Goal: Task Accomplishment & Management: Use online tool/utility

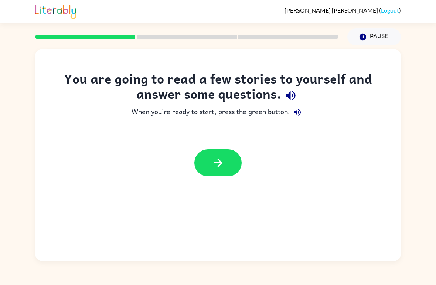
click at [237, 164] on button "button" at bounding box center [217, 162] width 47 height 27
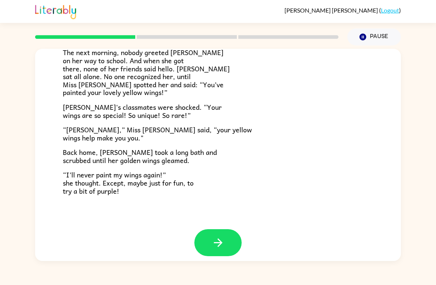
scroll to position [199, 0]
click at [220, 236] on icon "button" at bounding box center [217, 242] width 13 height 13
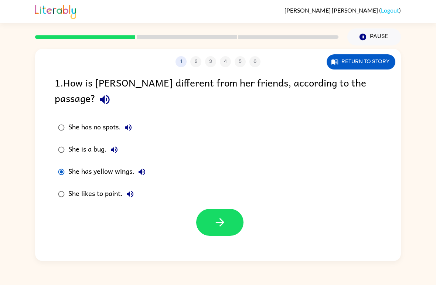
click at [232, 209] on button "button" at bounding box center [219, 222] width 47 height 27
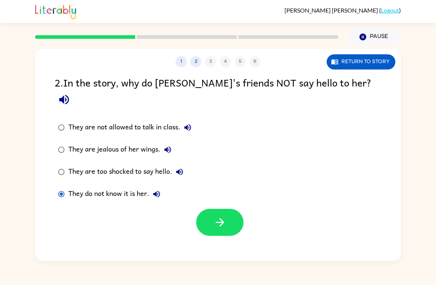
click at [228, 210] on button "button" at bounding box center [219, 222] width 47 height 27
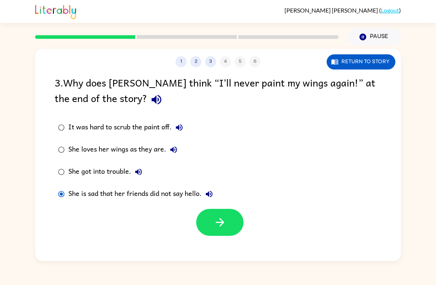
click at [203, 221] on button "button" at bounding box center [219, 222] width 47 height 27
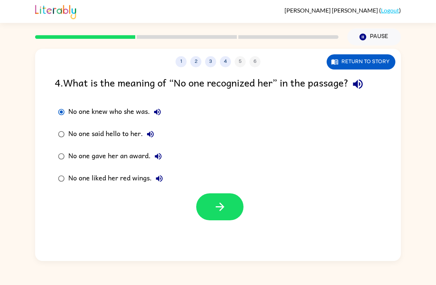
click at [217, 212] on icon "button" at bounding box center [219, 206] width 13 height 13
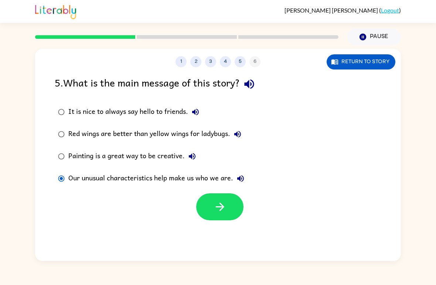
click at [223, 205] on icon "button" at bounding box center [219, 206] width 13 height 13
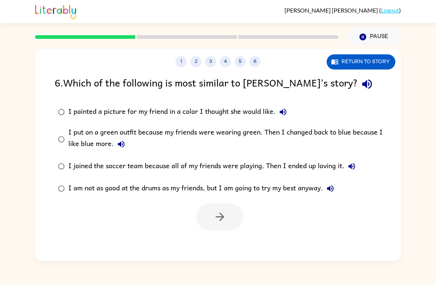
click at [75, 137] on div "I put on a green outfit because my friends were wearing green. Then I changed b…" at bounding box center [229, 139] width 323 height 25
click at [54, 148] on label "I put on a green outfit because my friends were wearing green. Then I changed b…" at bounding box center [223, 139] width 344 height 32
click at [233, 221] on button "button" at bounding box center [219, 216] width 47 height 27
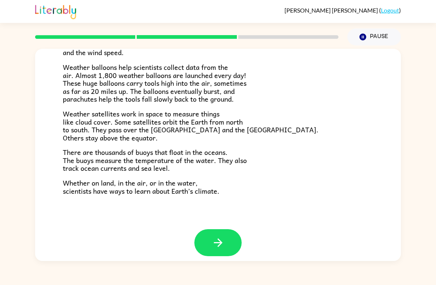
scroll to position [199, 0]
click at [223, 236] on icon "button" at bounding box center [217, 242] width 13 height 13
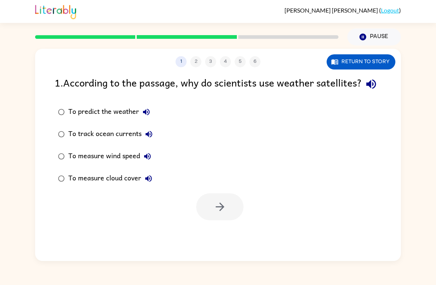
click at [70, 119] on div "To predict the weather" at bounding box center [110, 111] width 85 height 15
click at [230, 220] on button "button" at bounding box center [219, 206] width 47 height 27
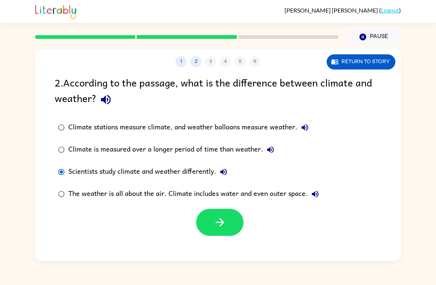
click at [216, 220] on icon "button" at bounding box center [219, 222] width 13 height 13
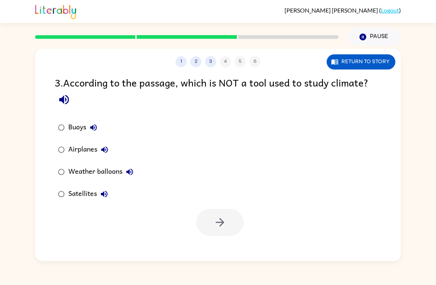
click at [72, 146] on div "Airplanes" at bounding box center [90, 149] width 44 height 15
click at [72, 145] on div "Airplanes" at bounding box center [90, 149] width 44 height 15
click at [233, 228] on button "button" at bounding box center [219, 222] width 47 height 27
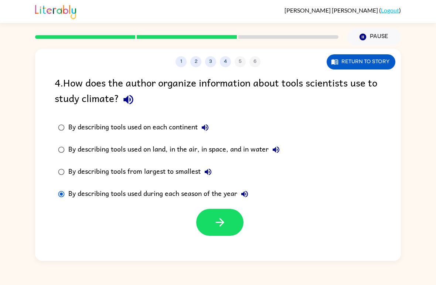
click at [218, 221] on icon "button" at bounding box center [219, 222] width 13 height 13
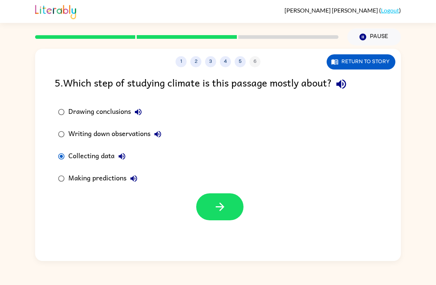
click at [226, 213] on icon "button" at bounding box center [219, 206] width 13 height 13
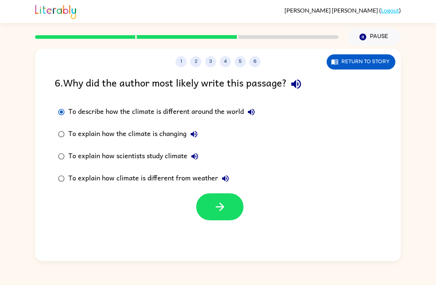
click at [220, 219] on button "button" at bounding box center [219, 206] width 47 height 27
